Goal: Transaction & Acquisition: Purchase product/service

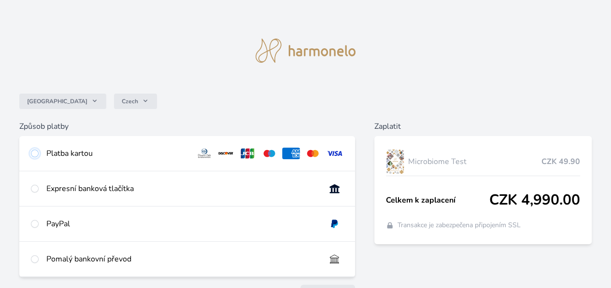
click at [39, 152] on input "radio" at bounding box center [35, 154] width 8 height 8
radio input "true"
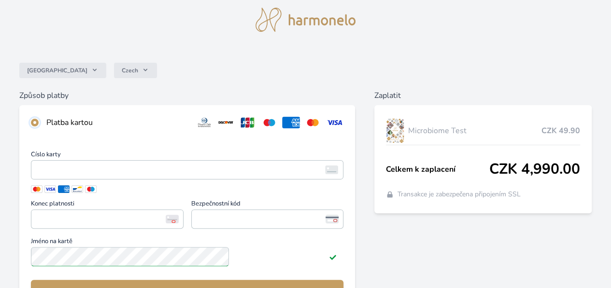
scroll to position [29, 0]
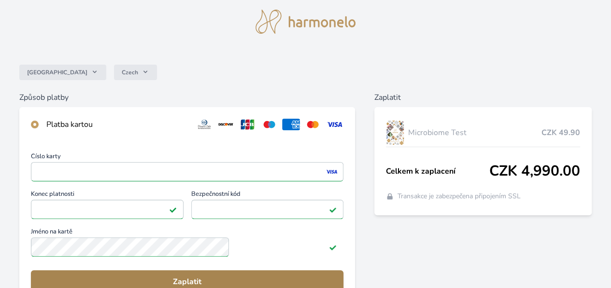
click at [235, 281] on button "Zaplatit" at bounding box center [187, 281] width 312 height 23
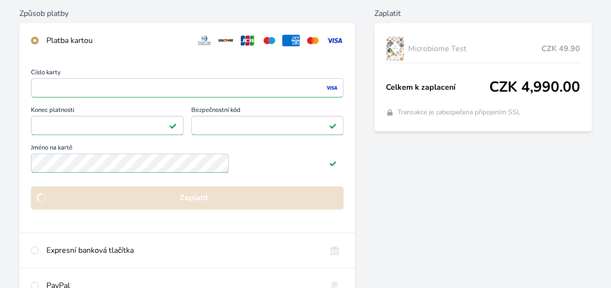
scroll to position [123, 0]
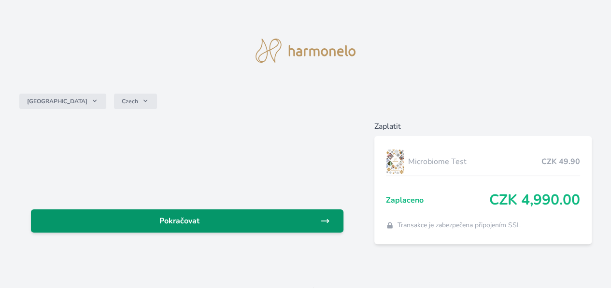
click at [249, 219] on span "Pokračovat" at bounding box center [179, 221] width 281 height 12
